Goal: Use online tool/utility: Utilize a website feature to perform a specific function

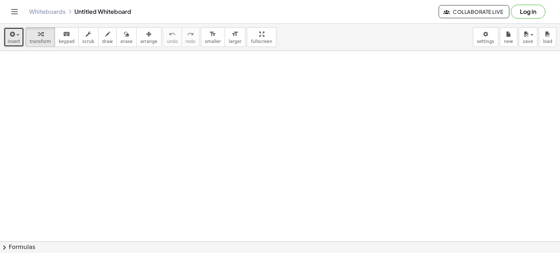
click at [14, 39] on span "insert" at bounding box center [14, 41] width 12 height 5
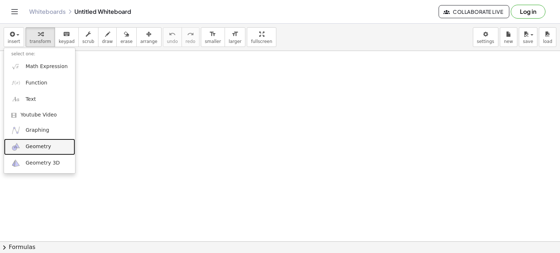
click at [35, 149] on span "Geometry" at bounding box center [39, 146] width 26 height 7
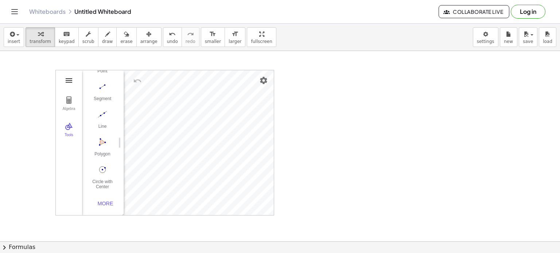
click at [72, 79] on img "Geometry" at bounding box center [69, 80] width 9 height 9
click at [104, 201] on div "More" at bounding box center [105, 204] width 23 height 6
click at [101, 119] on img "Angle. Select three points or two lines" at bounding box center [102, 116] width 29 height 12
click at [103, 201] on img "Move. Drag or select object" at bounding box center [105, 203] width 18 height 18
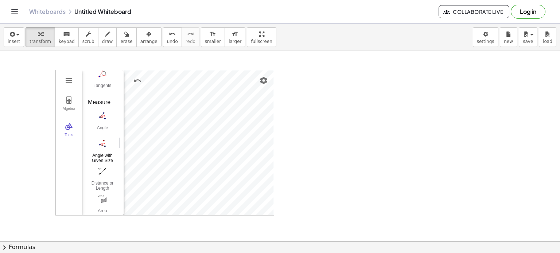
click at [96, 154] on div "Algebra Tools Point A GeoGebra Geometry Basic Tools Move Point Segment Line Pol…" at bounding box center [165, 142] width 218 height 145
click at [140, 81] on img "Undo" at bounding box center [137, 81] width 9 height 9
click at [140, 82] on img "Undo" at bounding box center [137, 81] width 9 height 9
click at [105, 201] on div "More" at bounding box center [105, 204] width 23 height 6
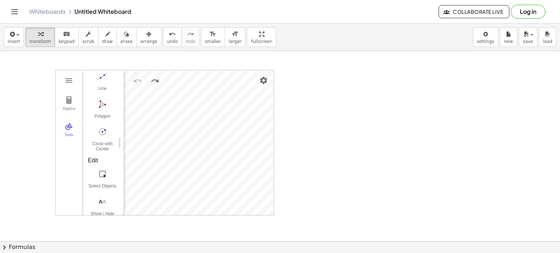
scroll to position [0, 0]
click at [73, 80] on button "Geometry" at bounding box center [68, 80] width 13 height 13
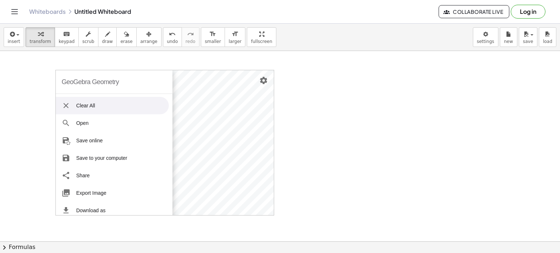
click at [108, 101] on li "Clear All" at bounding box center [112, 106] width 113 height 18
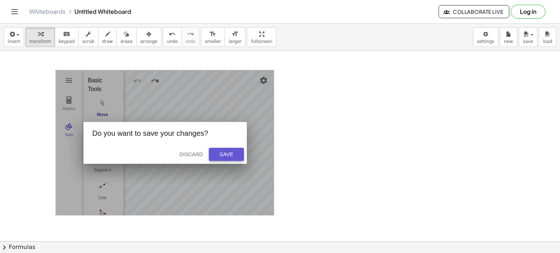
click at [220, 152] on div "Save" at bounding box center [226, 155] width 23 height 6
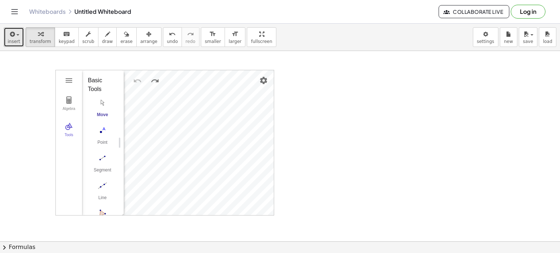
click at [19, 38] on button "insert" at bounding box center [14, 37] width 20 height 20
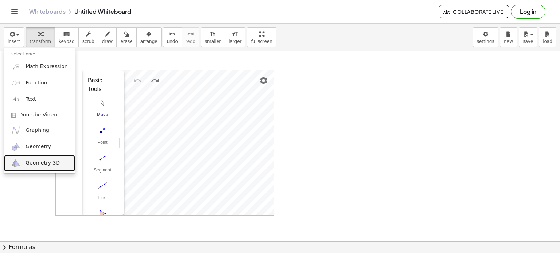
drag, startPoint x: 35, startPoint y: 159, endPoint x: 39, endPoint y: 151, distance: 9.0
click at [35, 159] on link "Geometry 3D" at bounding box center [39, 163] width 71 height 16
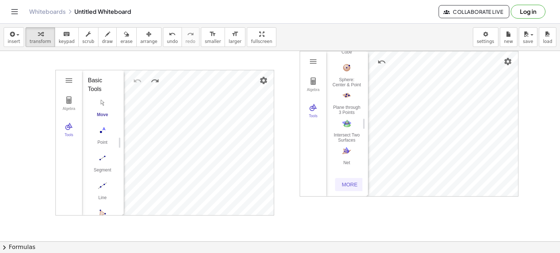
click at [347, 182] on div "More" at bounding box center [349, 185] width 23 height 6
